Goal: Transaction & Acquisition: Purchase product/service

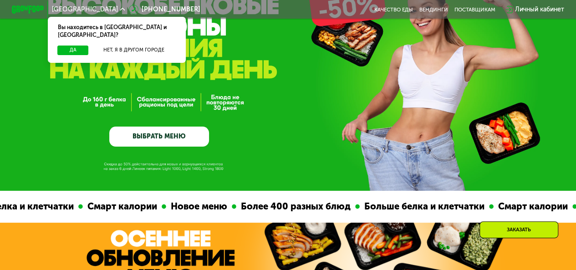
scroll to position [73, 0]
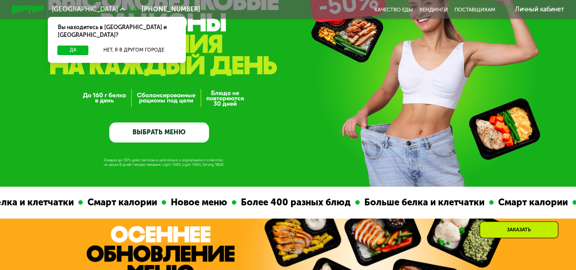
click at [193, 142] on link "ВЫБРАТЬ МЕНЮ" at bounding box center [159, 132] width 100 height 20
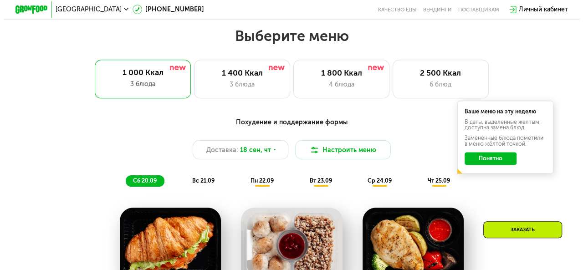
scroll to position [514, 0]
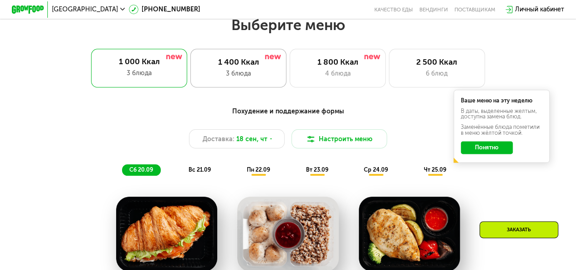
click at [267, 78] on div "3 блюда" at bounding box center [238, 74] width 79 height 10
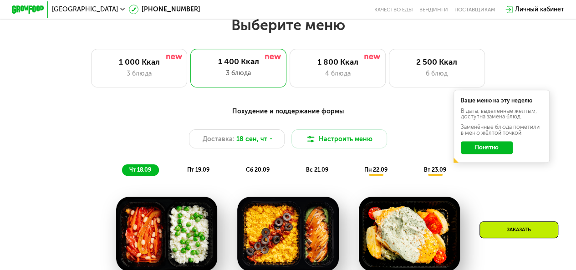
click at [506, 153] on button "Понятно" at bounding box center [486, 147] width 51 height 13
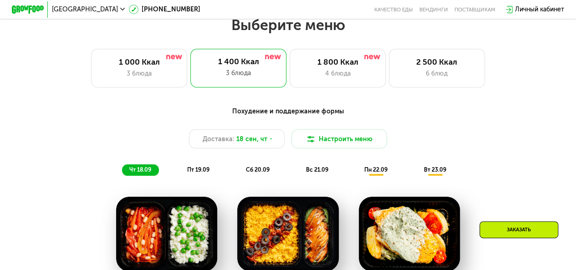
click at [292, 117] on div "Похудение и поддержание формы" at bounding box center [287, 111] width 473 height 10
click at [315, 148] on button "Настроить меню" at bounding box center [339, 138] width 96 height 19
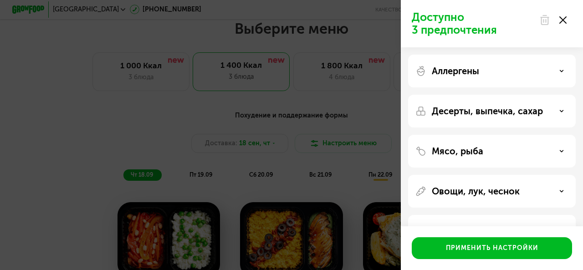
click at [549, 66] on div "Аллергены" at bounding box center [491, 71] width 153 height 11
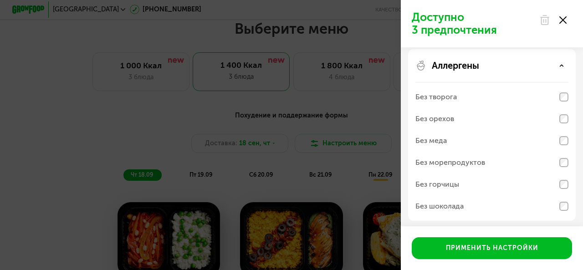
scroll to position [0, 0]
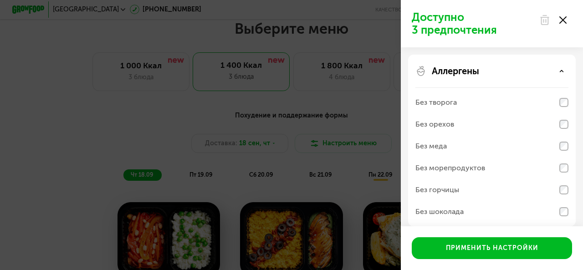
click at [562, 76] on div "Аллергены" at bounding box center [491, 71] width 153 height 11
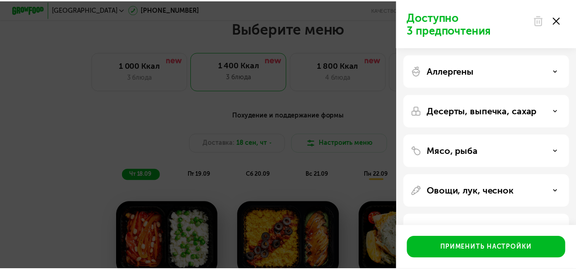
scroll to position [30, 0]
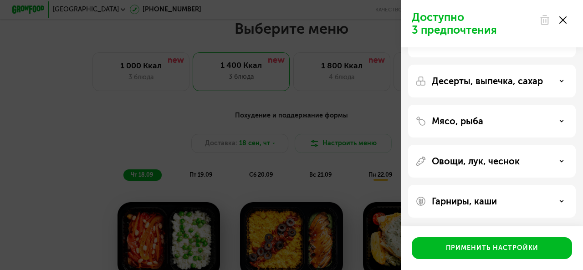
click at [565, 26] on div at bounding box center [552, 20] width 38 height 18
click at [562, 19] on icon at bounding box center [562, 19] width 7 height 7
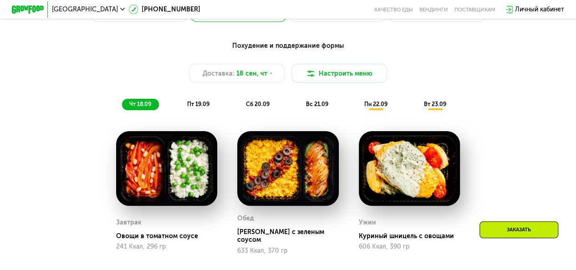
scroll to position [580, 0]
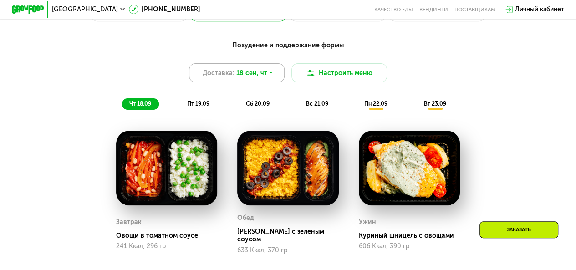
click at [269, 76] on icon at bounding box center [271, 73] width 5 height 5
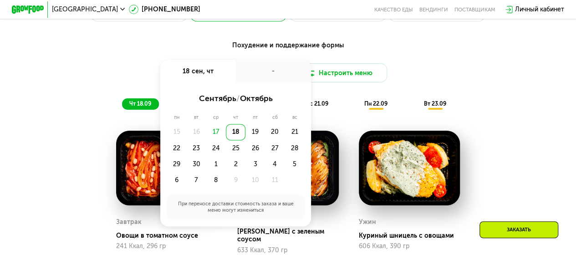
click at [445, 50] on div "Похудение и поддержание формы" at bounding box center [287, 46] width 473 height 10
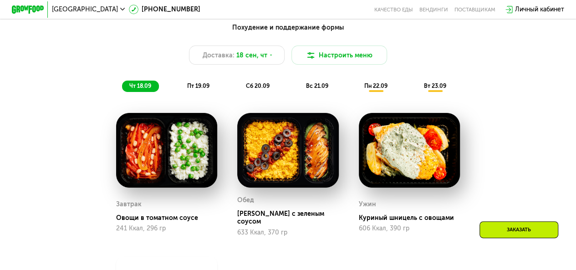
scroll to position [598, 0]
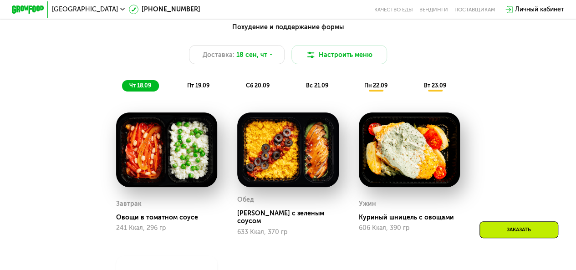
click at [188, 156] on img at bounding box center [166, 149] width 101 height 75
click at [193, 151] on img at bounding box center [166, 149] width 101 height 75
click at [150, 168] on img at bounding box center [166, 149] width 101 height 75
click at [149, 224] on div "Завтрак Овощи в томатном соусе 241 Ккал, 296 гр" at bounding box center [166, 215] width 101 height 42
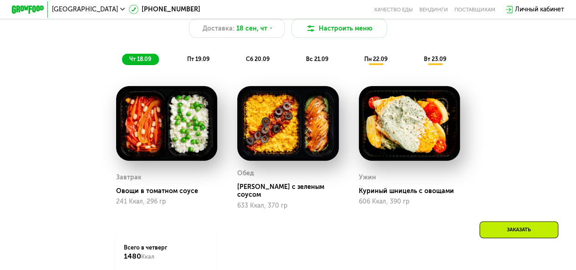
scroll to position [625, 0]
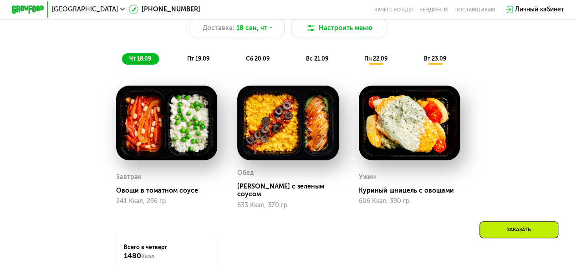
click at [193, 62] on span "пт 19.09" at bounding box center [198, 58] width 22 height 7
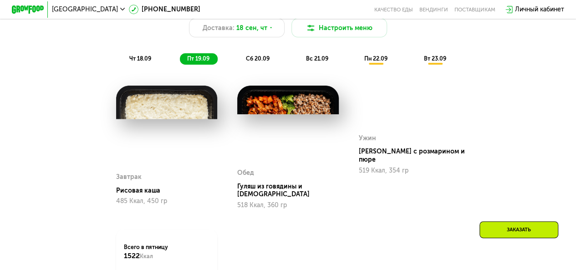
click at [251, 62] on span "сб 20.09" at bounding box center [258, 58] width 24 height 7
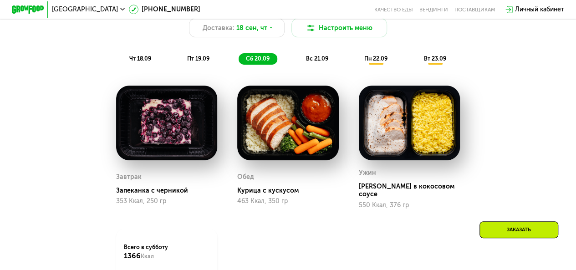
click at [194, 61] on span "пт 19.09" at bounding box center [198, 58] width 22 height 7
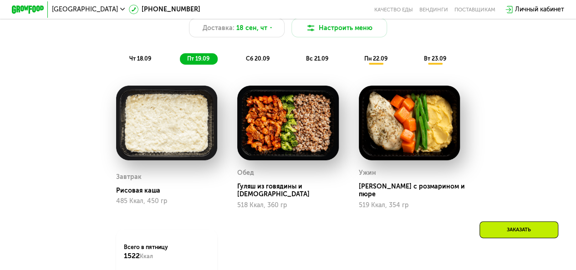
click at [374, 62] on span "пн 22.09" at bounding box center [375, 58] width 23 height 7
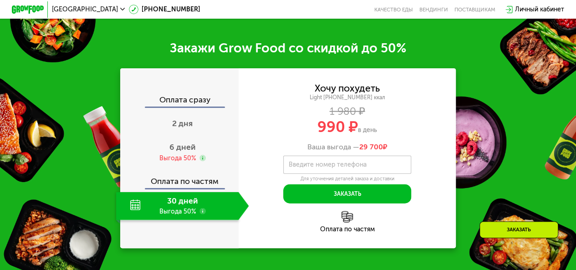
scroll to position [1004, 0]
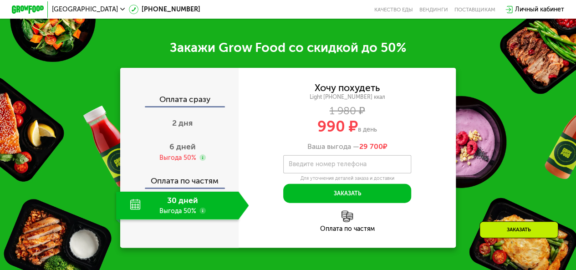
drag, startPoint x: 348, startPoint y: 101, endPoint x: 383, endPoint y: 142, distance: 53.9
click at [383, 142] on div "Хочу похудеть Light [PHONE_NUMBER] ккал 1 980 ₽ 990 ₽ в день Ваша выгода — 29 7…" at bounding box center [347, 116] width 218 height 67
click at [383, 134] on div "990 ₽ в день" at bounding box center [347, 126] width 218 height 15
click at [178, 219] on div "30 дней Выгода 50%" at bounding box center [177, 206] width 122 height 28
click at [178, 162] on div "Выгода 50%" at bounding box center [177, 157] width 37 height 9
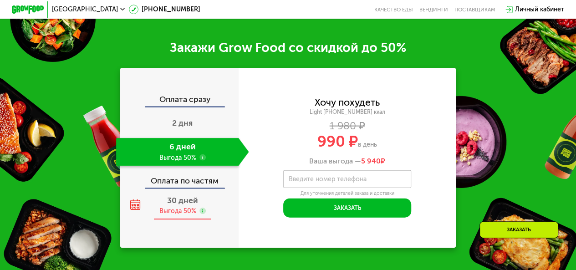
click at [174, 217] on div "30 дней Выгода 50%" at bounding box center [182, 206] width 133 height 28
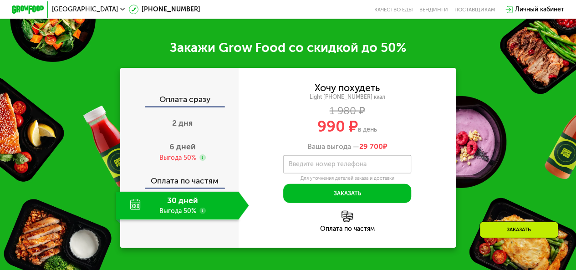
click at [320, 136] on span "990 ₽" at bounding box center [337, 126] width 41 height 18
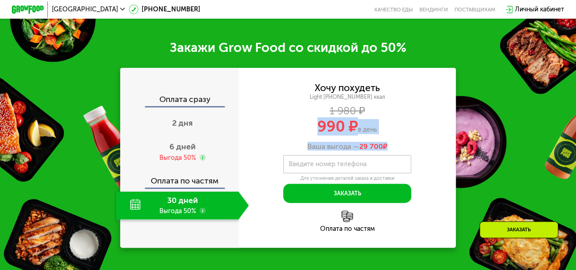
drag, startPoint x: 320, startPoint y: 138, endPoint x: 399, endPoint y: 147, distance: 79.3
click at [399, 147] on div "Хочу похудеть Light [PHONE_NUMBER] ккал 1 980 ₽ 990 ₽ в день Ваша выгода — 29 7…" at bounding box center [347, 116] width 218 height 67
drag, startPoint x: 399, startPoint y: 147, endPoint x: 411, endPoint y: 158, distance: 16.1
click at [411, 151] on div "Хочу похудеть Light [PHONE_NUMBER] ккал 1 980 ₽ 990 ₽ в день Ваша выгода — 29 7…" at bounding box center [347, 116] width 218 height 67
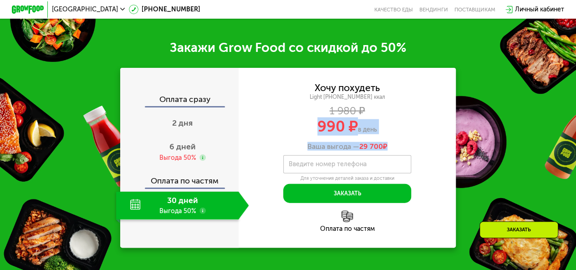
click at [411, 151] on div "Ваша выгода — 29 700 ₽" at bounding box center [347, 146] width 218 height 9
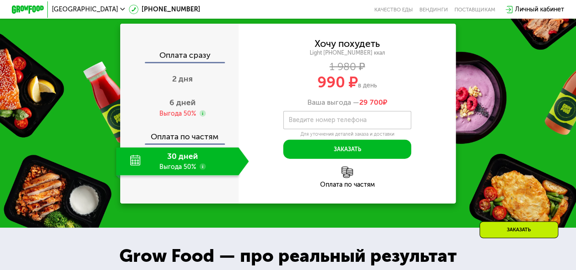
scroll to position [898, 0]
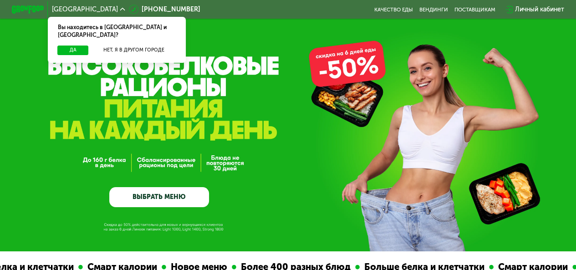
scroll to position [10, 0]
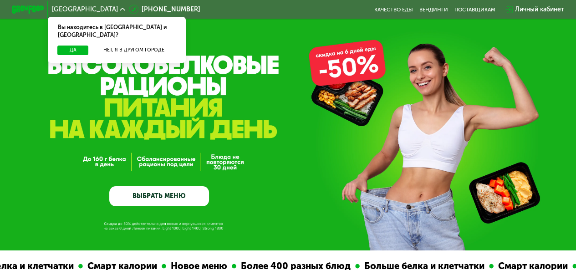
drag, startPoint x: 341, startPoint y: 54, endPoint x: 343, endPoint y: 91, distance: 36.5
click at [343, 91] on div "GrowFood — доставка правильного питания ВЫБРАТЬ МЕНЮ" at bounding box center [288, 120] width 576 height 260
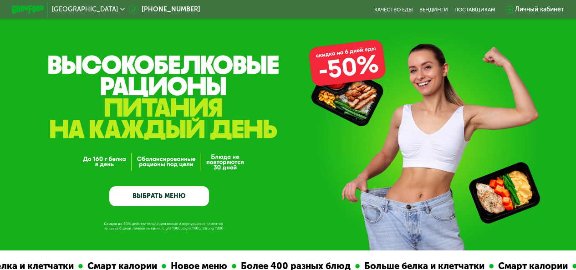
click at [343, 91] on div "GrowFood — доставка правильного питания ВЫБРАТЬ МЕНЮ" at bounding box center [288, 144] width 576 height 124
click at [405, 6] on div "Москва 8 (800) 555-21-78 Качество еды Вендинги поставщикам Личный кабинет" at bounding box center [288, 9] width 560 height 18
click at [396, 9] on link "Качество еды" at bounding box center [393, 9] width 39 height 6
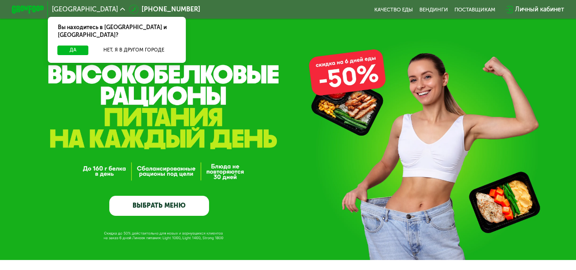
click at [168, 196] on div "GrowFood — доставка правильного питания ВЫБРАТЬ МЕНЮ" at bounding box center [159, 154] width 100 height 124
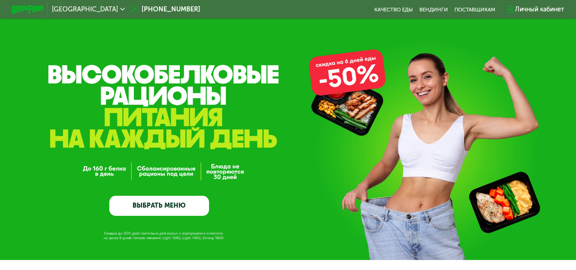
click at [159, 207] on link "ВЫБРАТЬ МЕНЮ" at bounding box center [159, 206] width 100 height 20
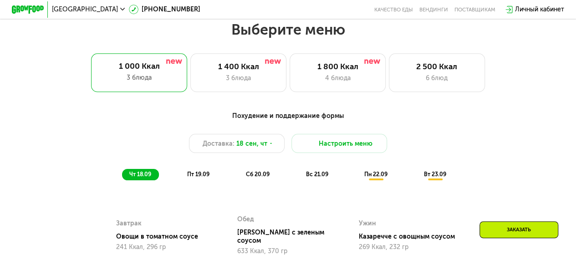
scroll to position [514, 0]
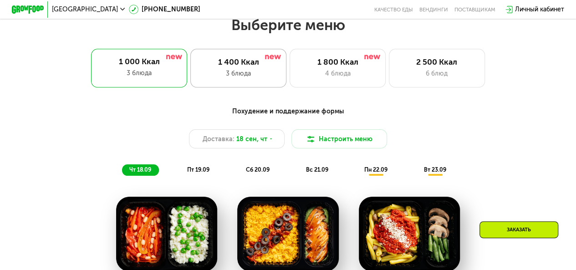
click at [232, 78] on div "3 блюда" at bounding box center [238, 74] width 79 height 10
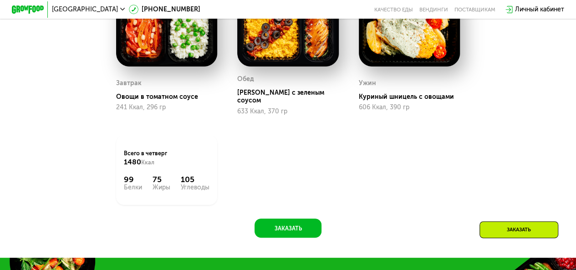
scroll to position [744, 0]
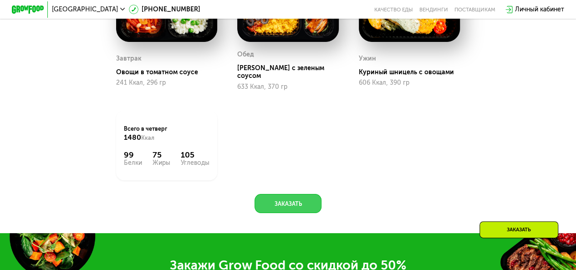
click at [284, 205] on button "Заказать" at bounding box center [287, 203] width 66 height 19
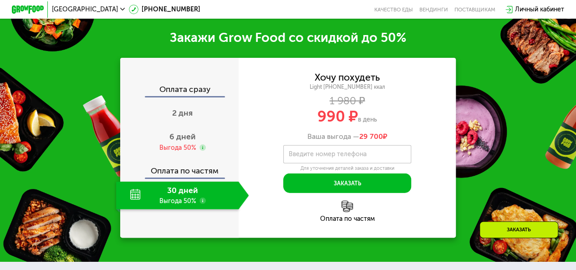
scroll to position [977, 0]
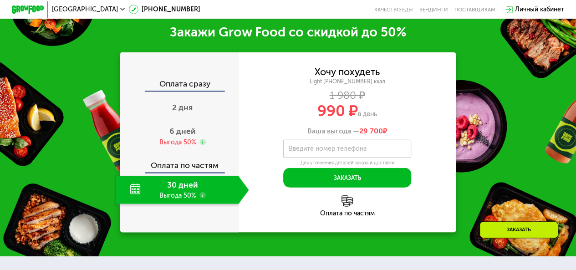
click at [183, 191] on div "30 дней Выгода 50%" at bounding box center [177, 190] width 122 height 28
click at [318, 128] on div "Ваша выгода — 29 700 ₽" at bounding box center [347, 131] width 218 height 9
drag, startPoint x: 318, startPoint y: 128, endPoint x: 397, endPoint y: 128, distance: 79.2
click at [397, 128] on div "Ваша выгода — 29 700 ₽" at bounding box center [347, 131] width 218 height 9
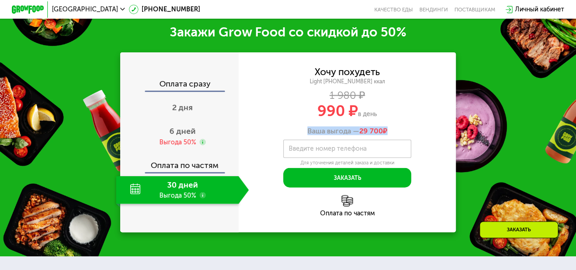
drag, startPoint x: 397, startPoint y: 128, endPoint x: 317, endPoint y: 126, distance: 80.1
click at [317, 126] on div "Хочу похудеть Light [PHONE_NUMBER] ккал 1 980 ₽ 990 ₽ в день Ваша выгода — 29 7…" at bounding box center [347, 100] width 218 height 67
drag, startPoint x: 317, startPoint y: 126, endPoint x: 406, endPoint y: 125, distance: 89.7
click at [406, 125] on div "Хочу похудеть Light [PHONE_NUMBER] ккал 1 980 ₽ 990 ₽ в день Ваша выгода — 29 7…" at bounding box center [347, 100] width 218 height 67
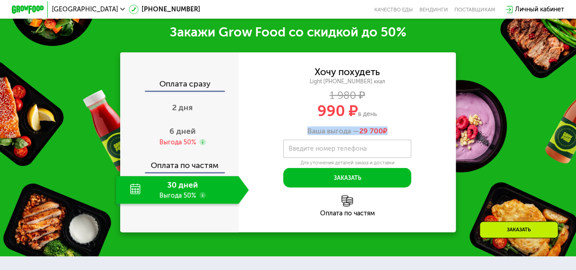
click at [406, 125] on div "Хочу похудеть Light [PHONE_NUMBER] ккал 1 980 ₽ 990 ₽ в день Ваша выгода — 29 7…" at bounding box center [347, 100] width 218 height 67
